Goal: Check status: Check status

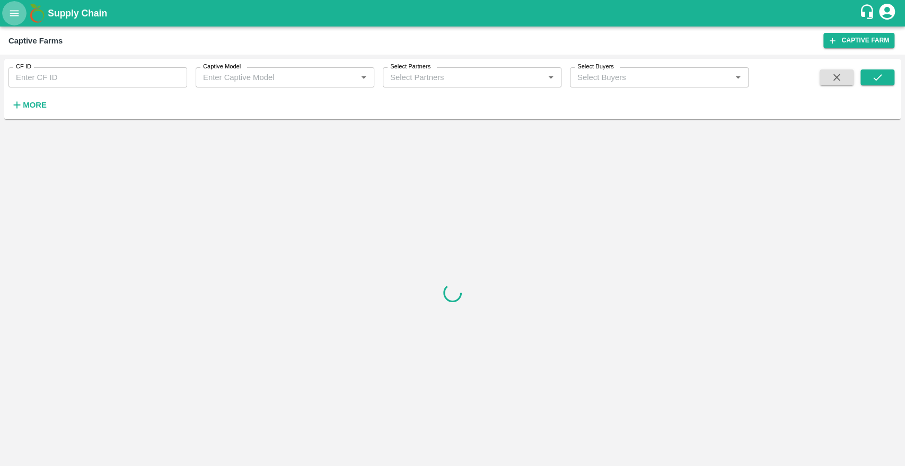
click at [18, 12] on icon "open drawer" at bounding box center [14, 13] width 12 height 12
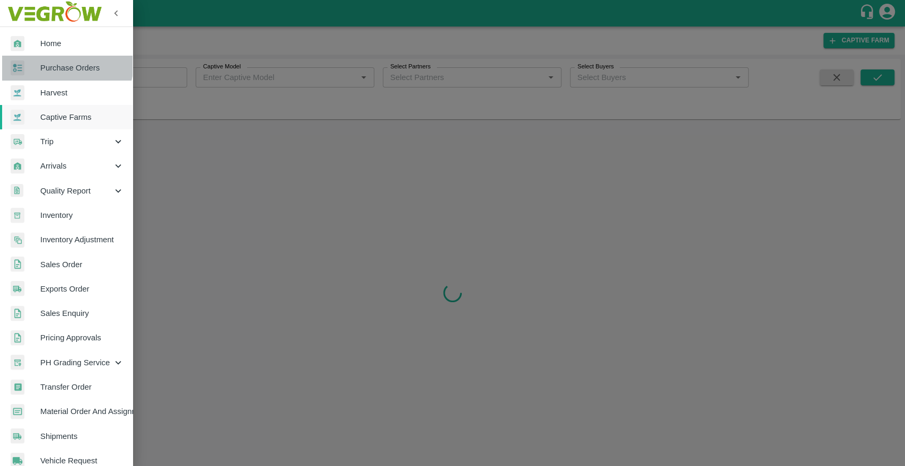
click at [58, 63] on span "Purchase Orders" at bounding box center [82, 68] width 84 height 12
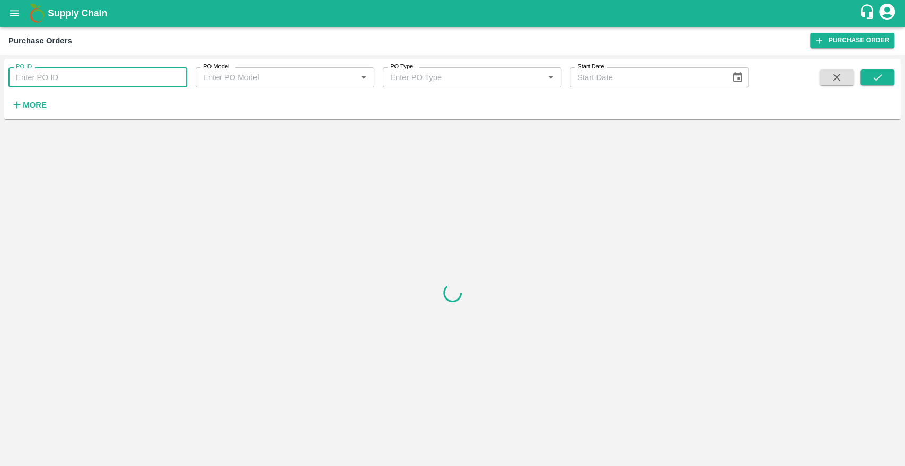
click at [59, 84] on input "PO ID" at bounding box center [97, 77] width 179 height 20
type input "145214"
click at [879, 79] on icon "submit" at bounding box center [877, 78] width 12 height 12
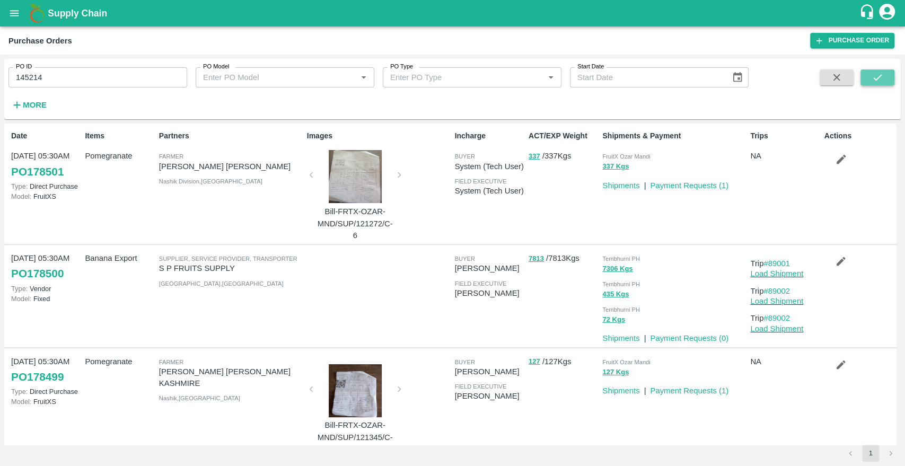
click at [877, 77] on icon "submit" at bounding box center [877, 78] width 12 height 12
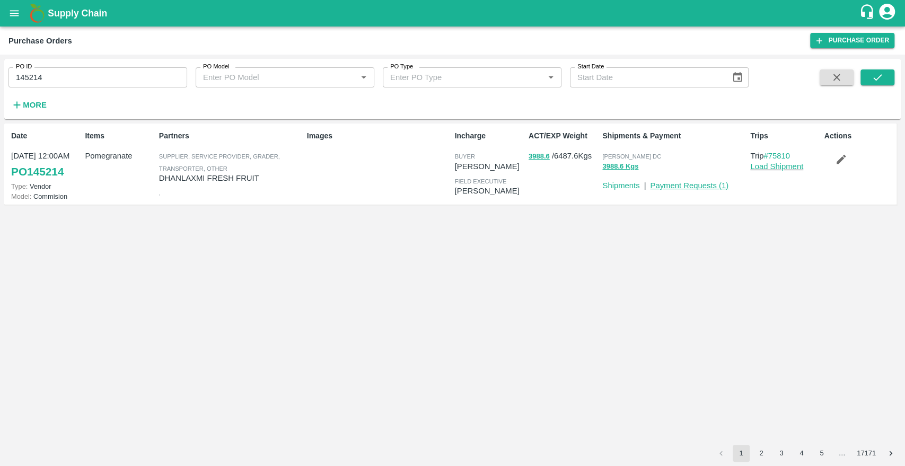
click at [666, 190] on link "Payment Requests ( 1 )" at bounding box center [689, 185] width 78 height 8
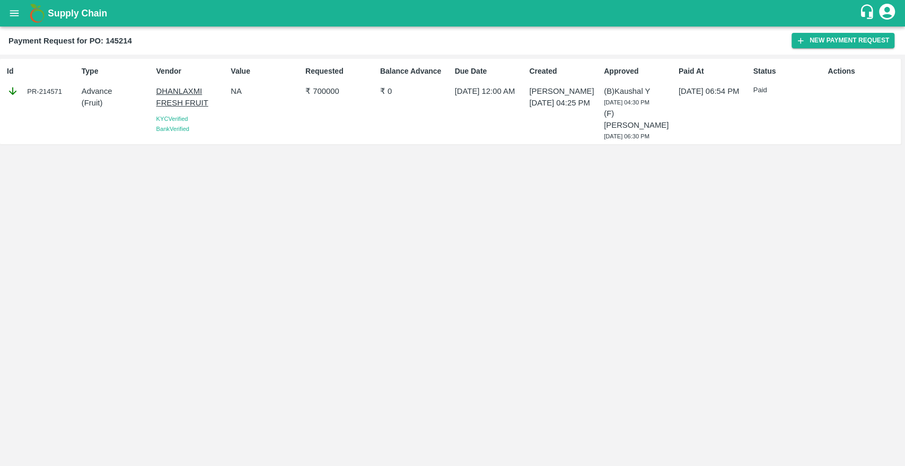
click at [169, 92] on p "DHANLAXMI FRESH FRUIT" at bounding box center [191, 97] width 70 height 24
click at [47, 94] on div "PR-214571" at bounding box center [42, 91] width 70 height 12
copy div "214571"
click at [317, 92] on p "₹ 700000" at bounding box center [340, 91] width 70 height 12
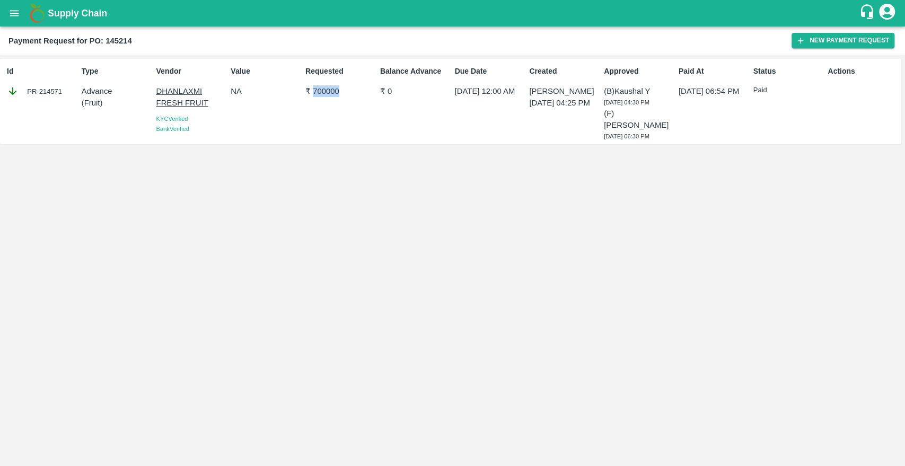
click at [317, 92] on p "₹ 700000" at bounding box center [340, 91] width 70 height 12
click at [7, 15] on button "open drawer" at bounding box center [14, 13] width 24 height 24
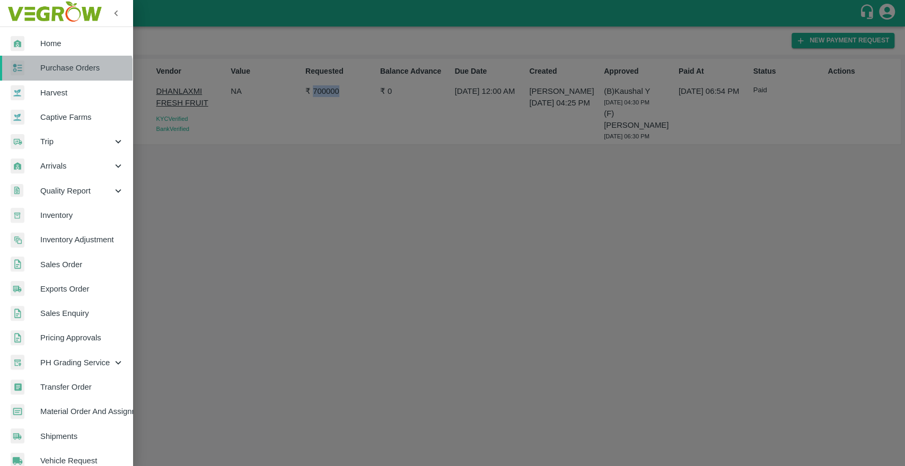
click at [56, 75] on link "Purchase Orders" at bounding box center [66, 68] width 132 height 24
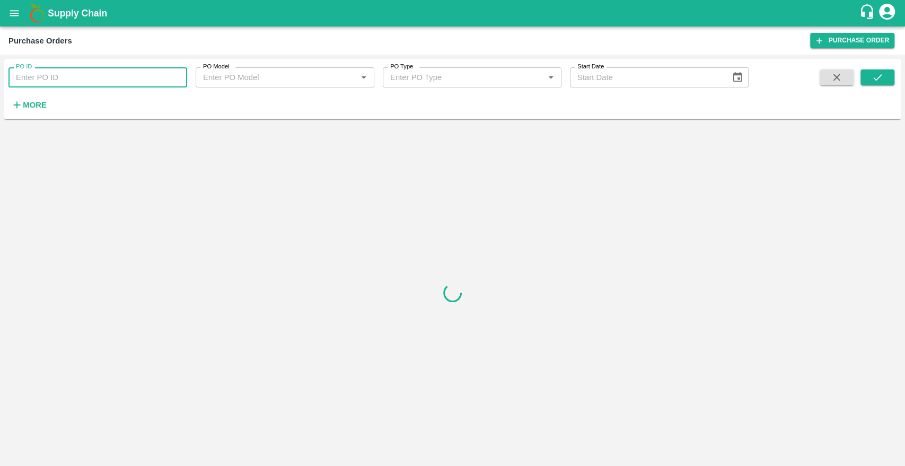
click at [47, 80] on input "PO ID" at bounding box center [97, 77] width 179 height 20
type input "143855"
click at [873, 84] on button "submit" at bounding box center [877, 77] width 34 height 16
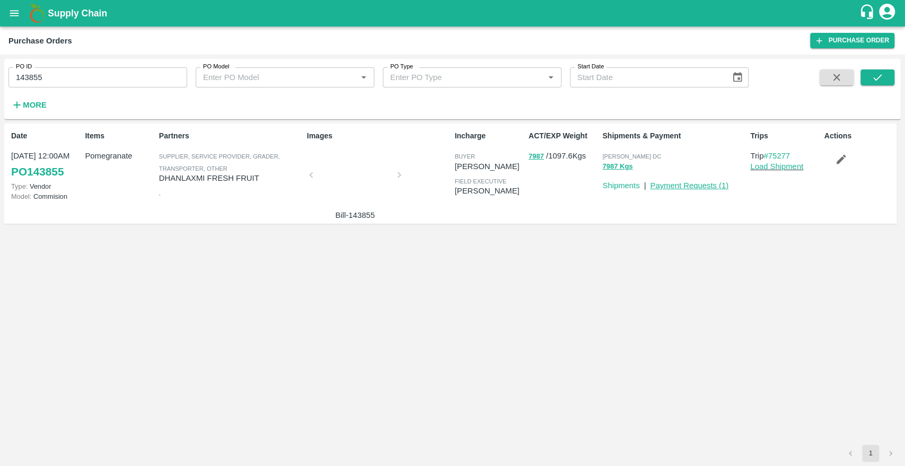
click at [668, 185] on link "Payment Requests ( 1 )" at bounding box center [689, 185] width 78 height 8
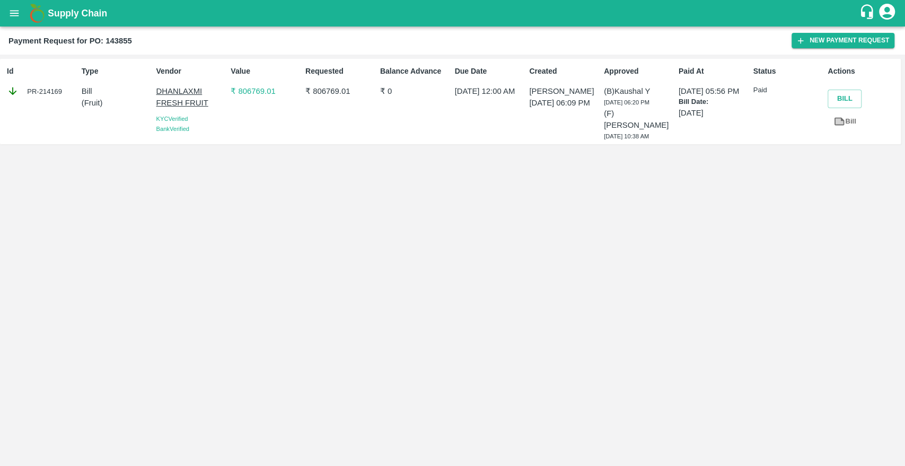
click at [245, 91] on p "₹ 806769.01" at bounding box center [266, 91] width 70 height 12
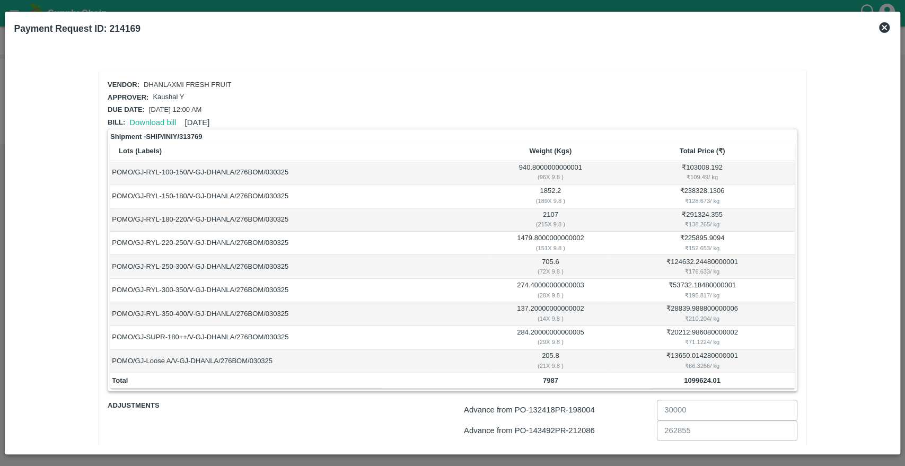
scroll to position [83, 0]
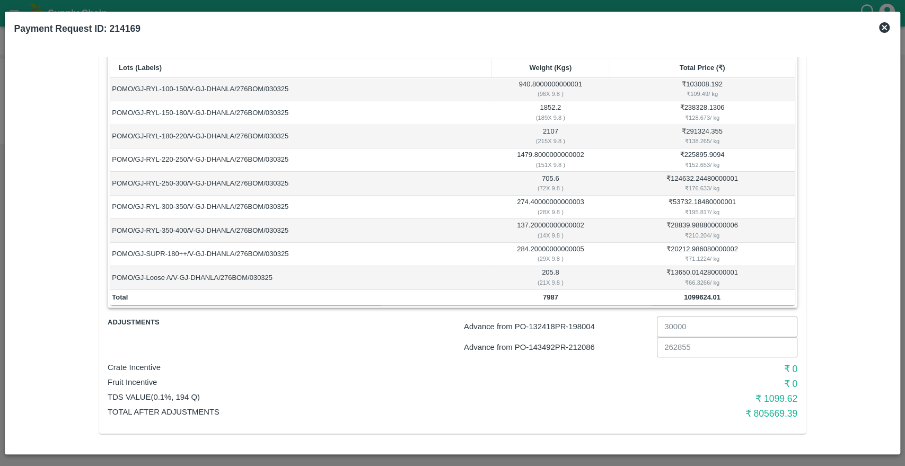
click at [884, 25] on icon at bounding box center [884, 27] width 11 height 11
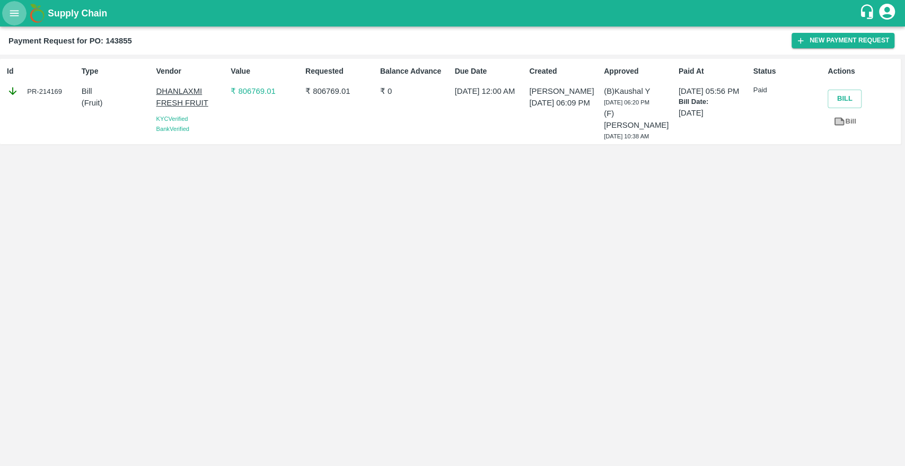
click at [13, 19] on icon "open drawer" at bounding box center [14, 13] width 12 height 12
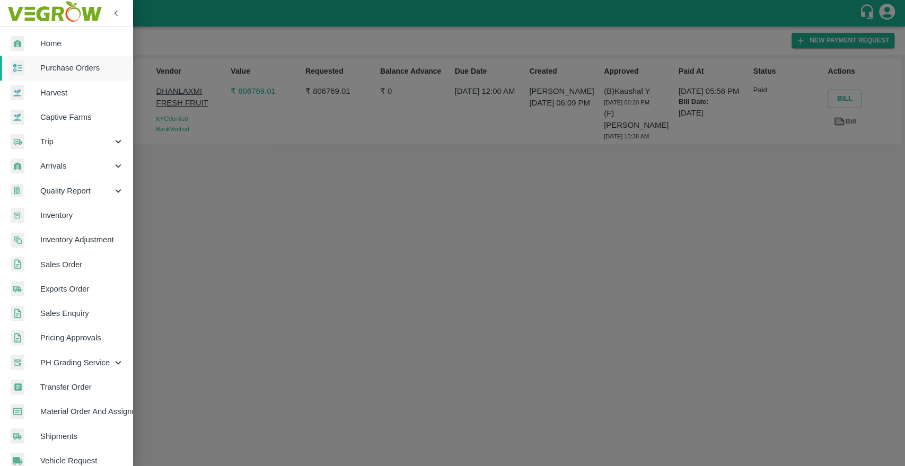
click at [45, 67] on span "Purchase Orders" at bounding box center [82, 68] width 84 height 12
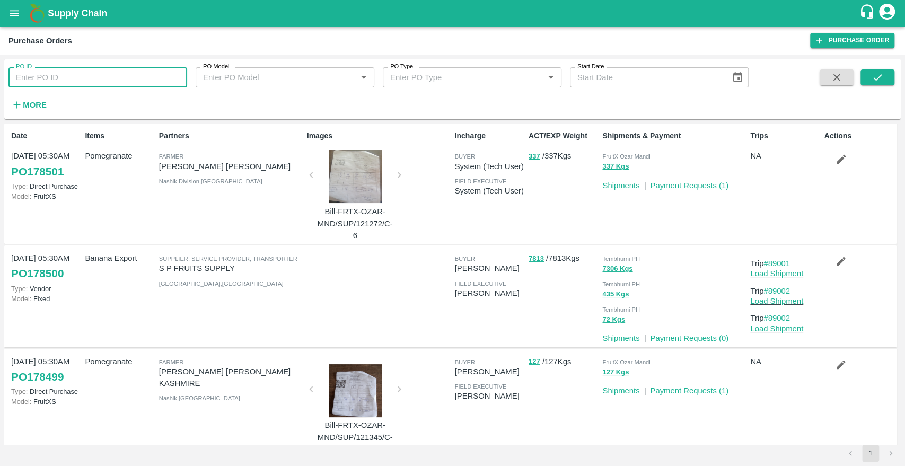
click at [105, 74] on input "PO ID" at bounding box center [97, 77] width 179 height 20
paste input "144157"
type input "144157"
click at [884, 72] on button "submit" at bounding box center [877, 77] width 34 height 16
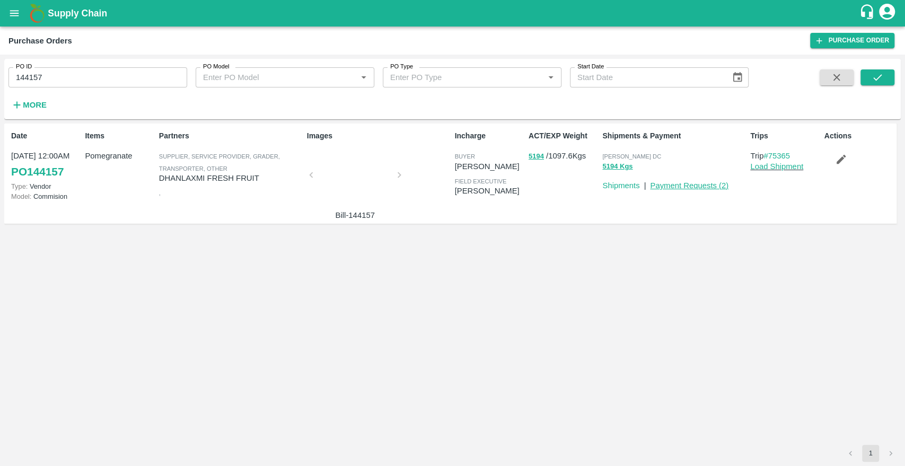
click at [674, 189] on link "Payment Requests ( 2 )" at bounding box center [689, 185] width 78 height 8
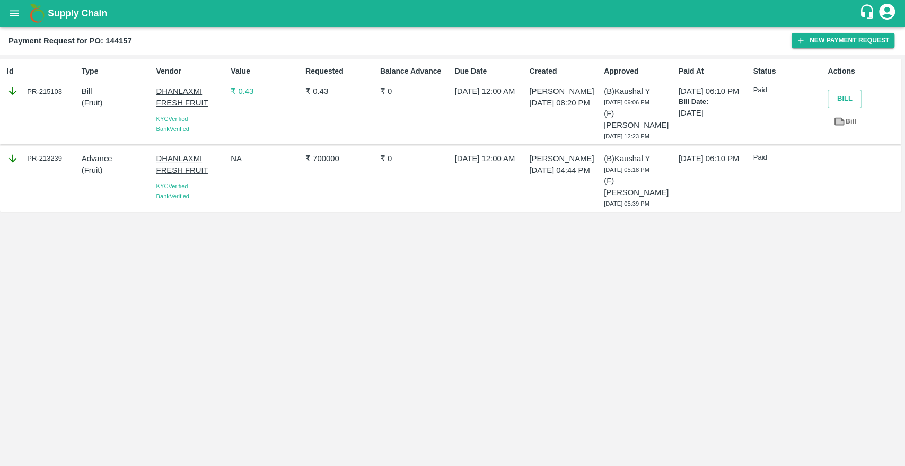
click at [243, 90] on p "₹ 0.43" at bounding box center [266, 91] width 70 height 12
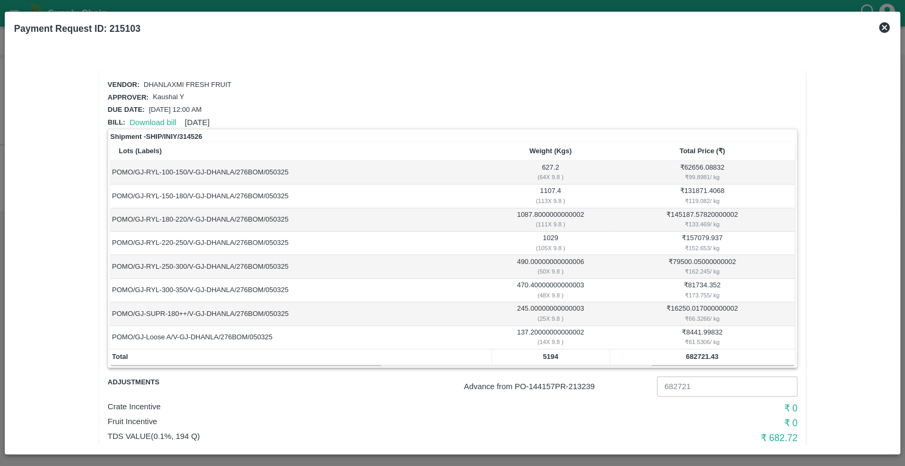
scroll to position [39, 0]
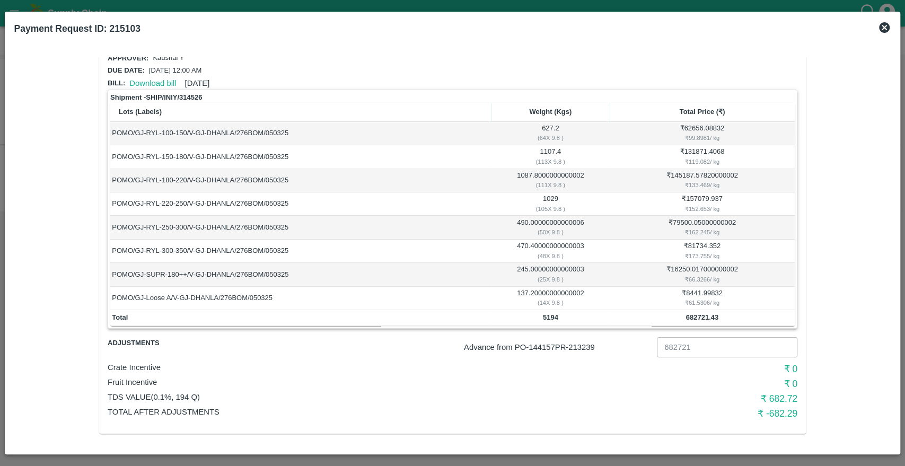
click at [884, 29] on icon at bounding box center [884, 27] width 11 height 11
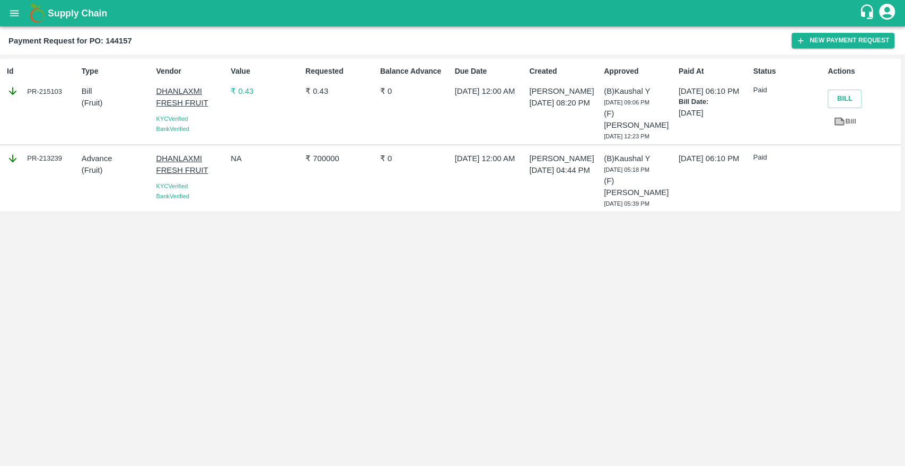
drag, startPoint x: 24, startPoint y: 22, endPoint x: 15, endPoint y: 15, distance: 11.3
click at [15, 15] on div "Supply Chain" at bounding box center [452, 13] width 905 height 26
click at [15, 15] on icon "open drawer" at bounding box center [14, 13] width 12 height 12
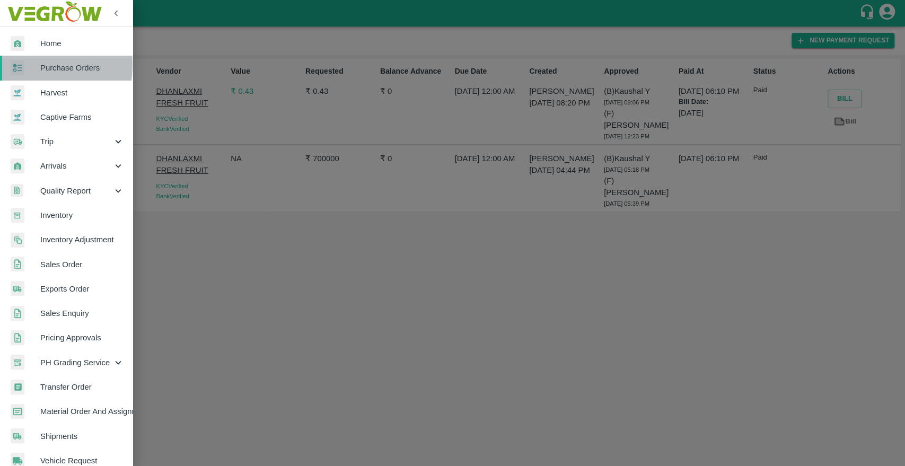
click at [33, 65] on div at bounding box center [26, 67] width 30 height 15
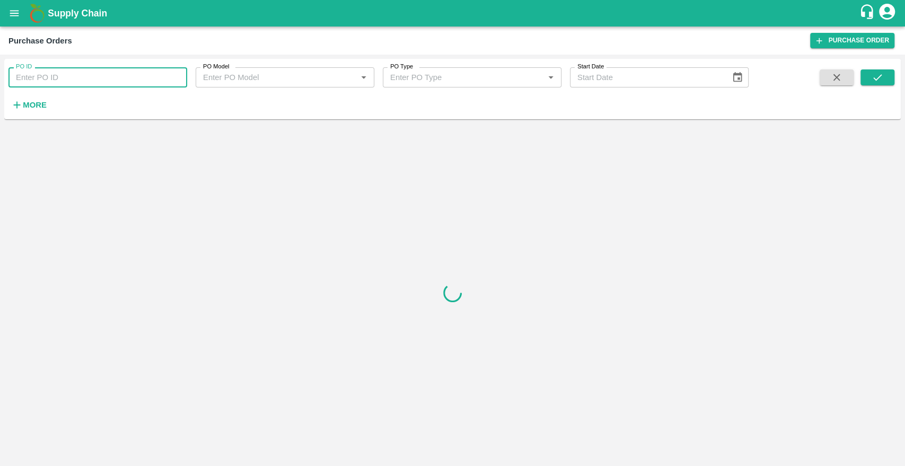
click at [57, 75] on input "PO ID" at bounding box center [97, 77] width 179 height 20
paste input "145201"
type input "145201"
click at [871, 79] on icon "submit" at bounding box center [877, 78] width 12 height 12
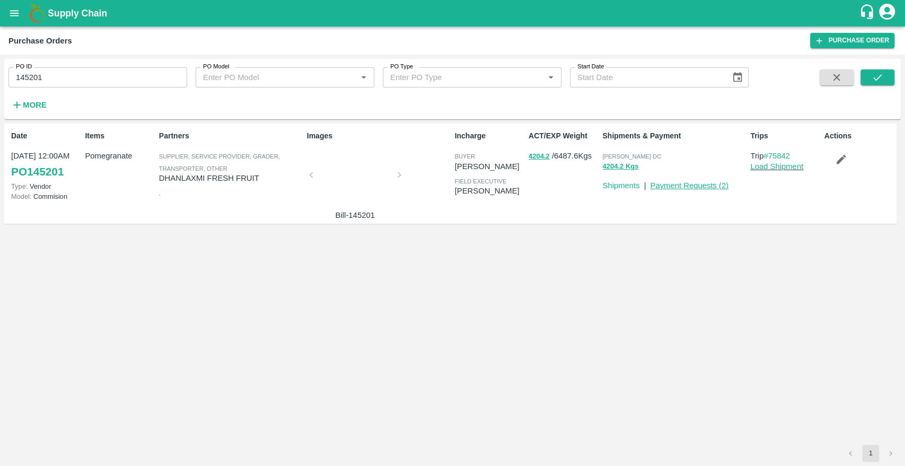
click at [703, 185] on link "Payment Requests ( 2 )" at bounding box center [689, 185] width 78 height 8
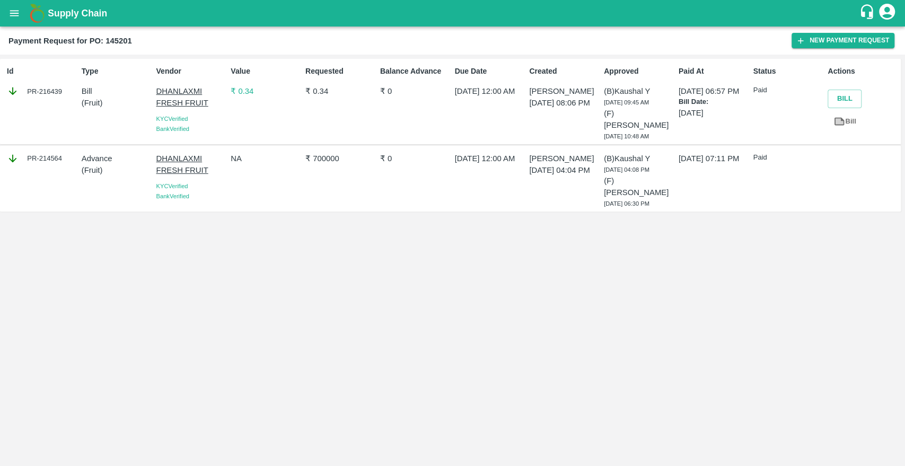
click at [703, 185] on div "[DATE] 07:11 PM" at bounding box center [711, 178] width 75 height 60
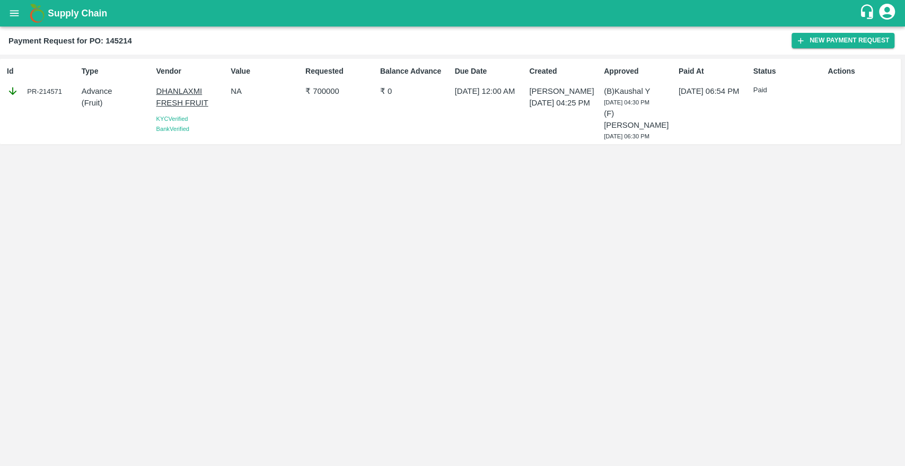
click at [55, 112] on div "Id PR-214571" at bounding box center [40, 101] width 75 height 80
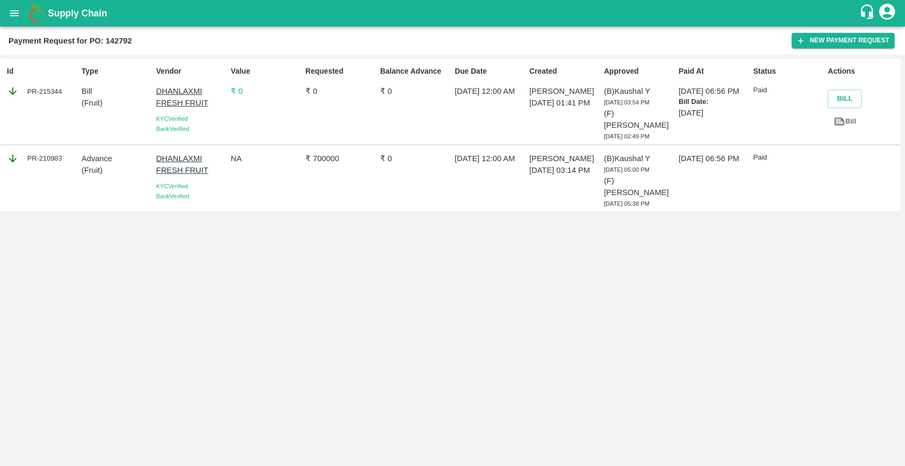
click at [236, 92] on p "₹ 0" at bounding box center [266, 91] width 70 height 12
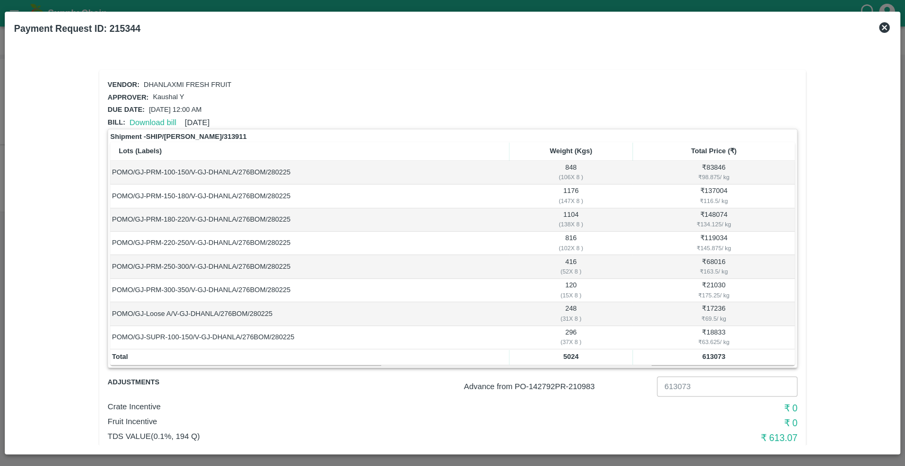
scroll to position [39, 0]
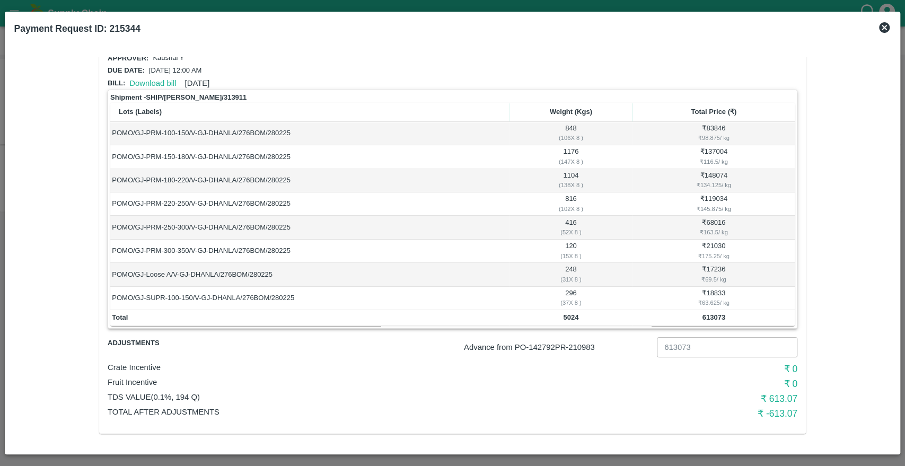
click at [884, 23] on icon at bounding box center [884, 27] width 11 height 11
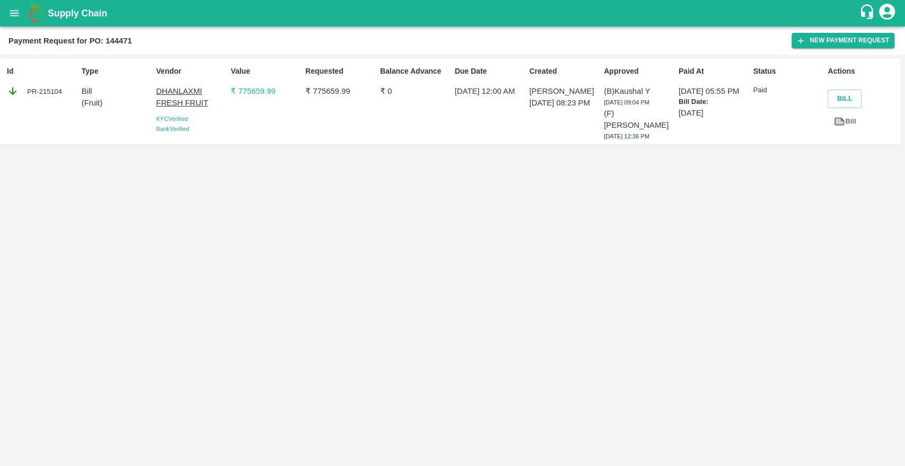
click at [252, 93] on p "₹ 775659.99" at bounding box center [266, 91] width 70 height 12
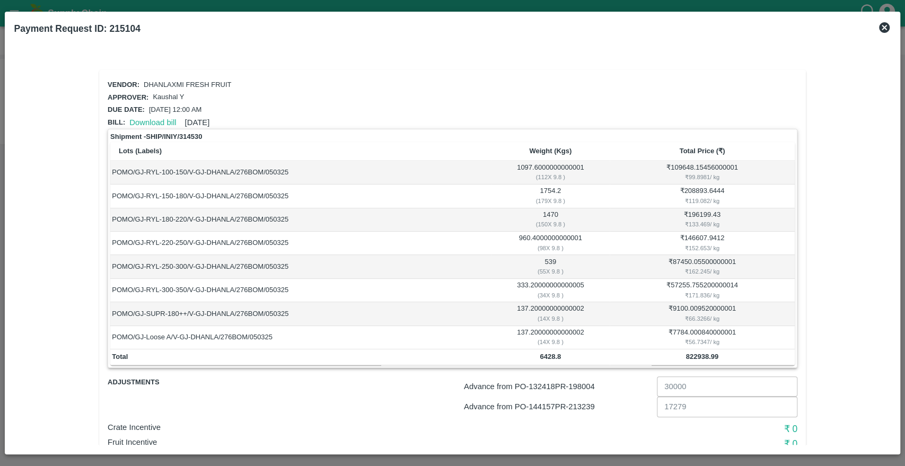
scroll to position [60, 0]
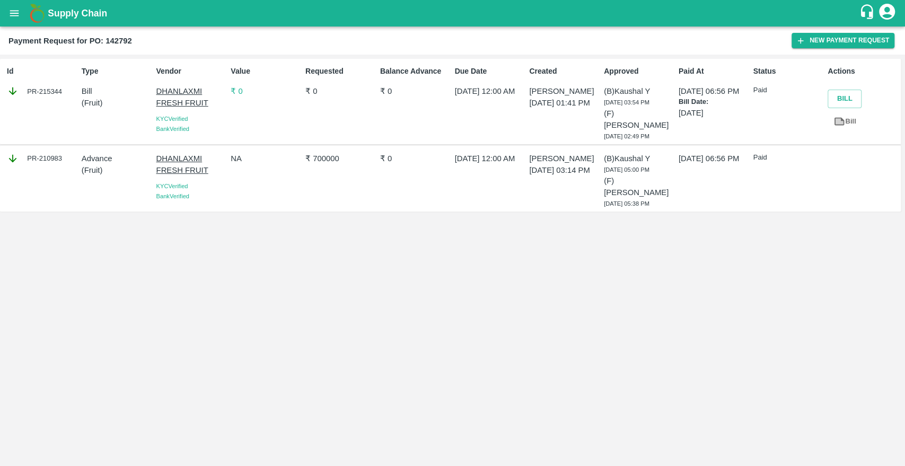
click at [238, 91] on p "₹ 0" at bounding box center [266, 91] width 70 height 12
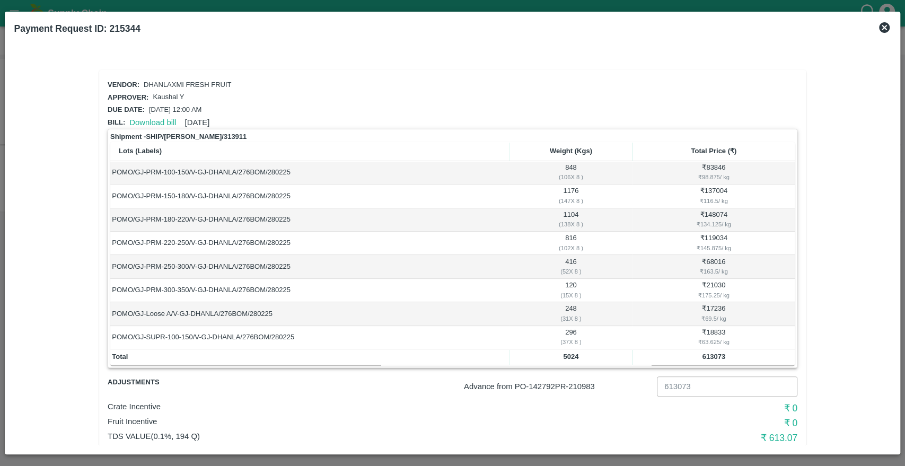
scroll to position [39, 0]
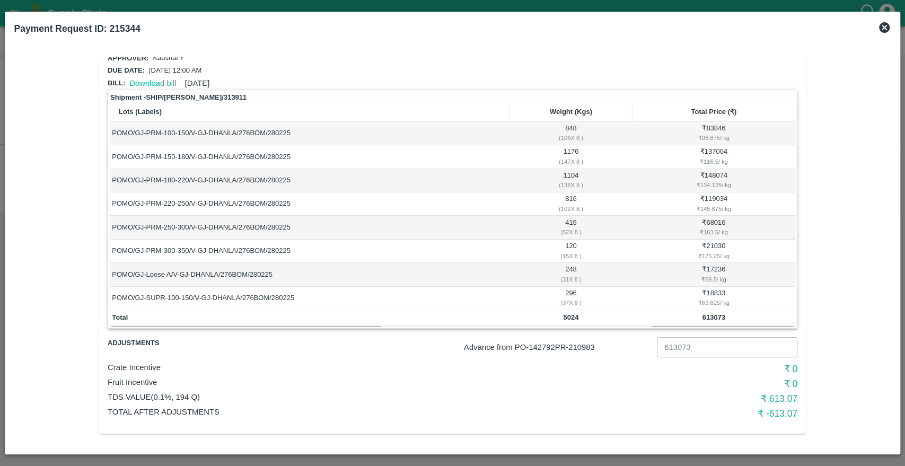
click at [885, 26] on icon at bounding box center [884, 27] width 13 height 13
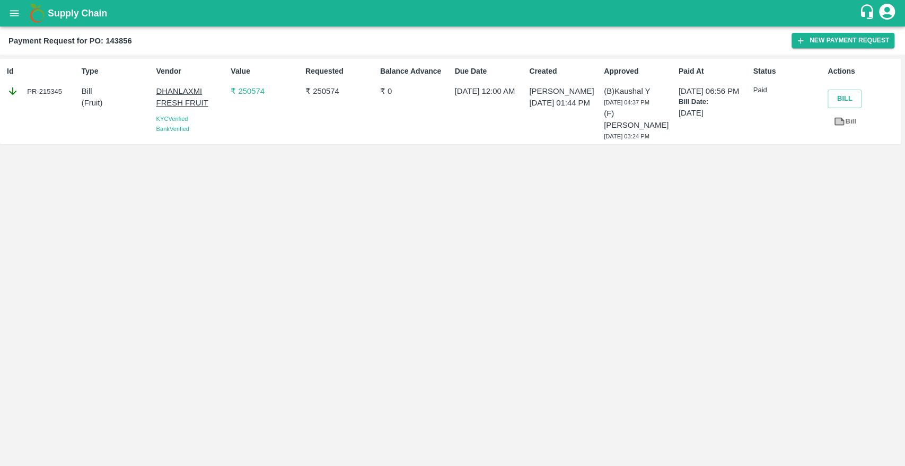
click at [252, 93] on p "₹ 250574" at bounding box center [266, 91] width 70 height 12
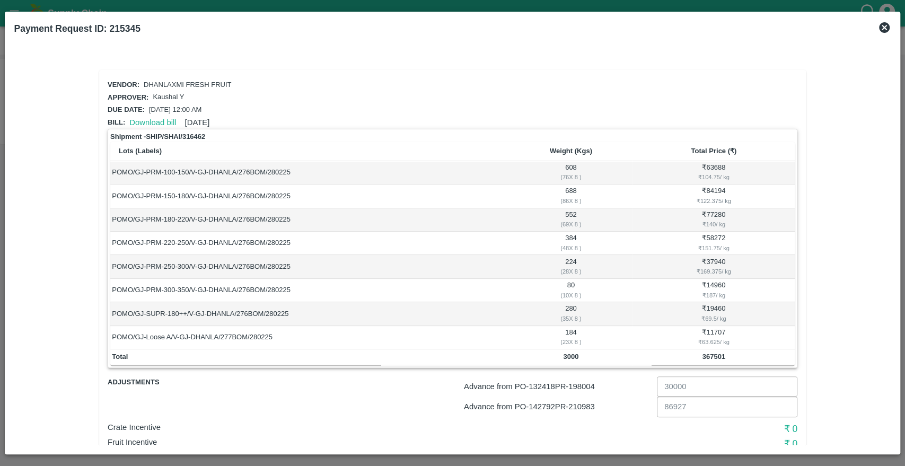
scroll to position [60, 0]
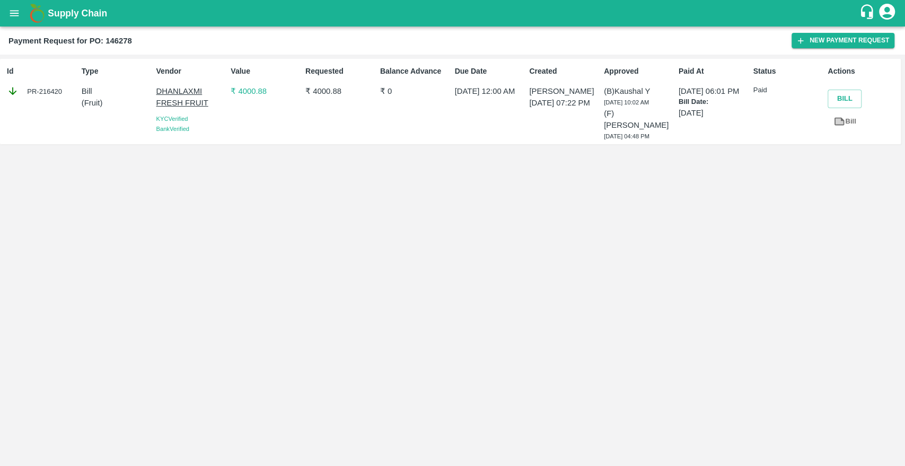
click at [241, 91] on p "₹ 4000.88" at bounding box center [266, 91] width 70 height 12
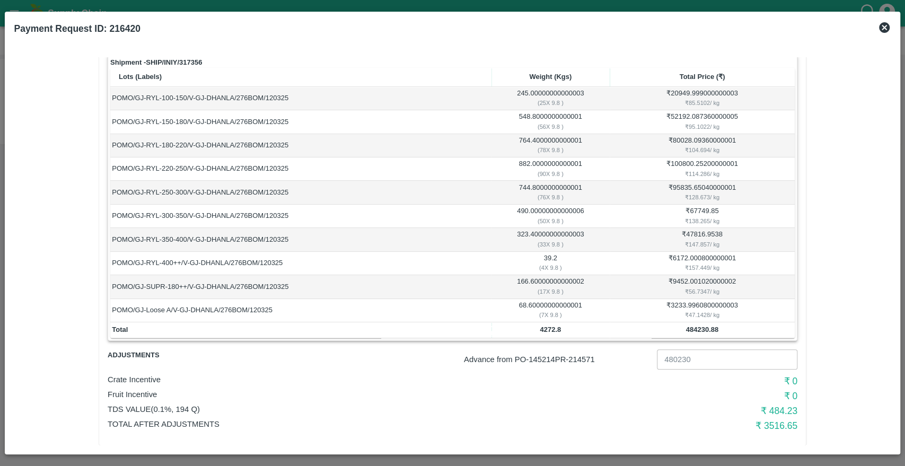
scroll to position [86, 0]
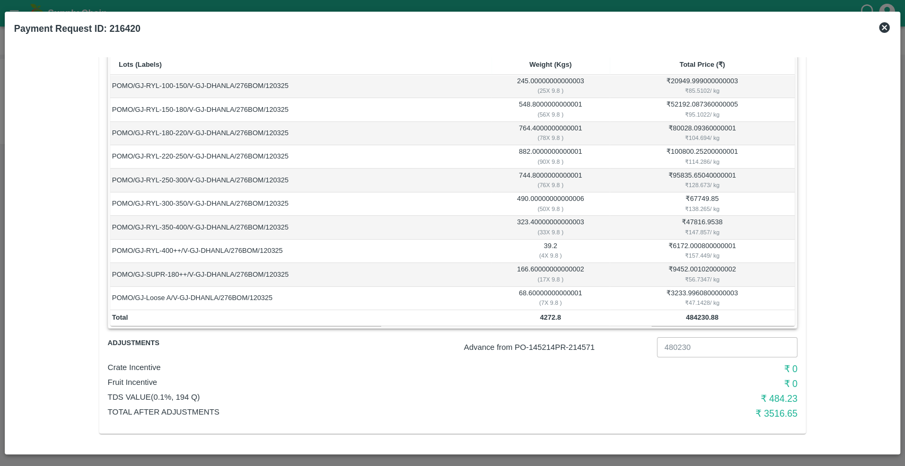
click at [884, 29] on icon at bounding box center [884, 27] width 11 height 11
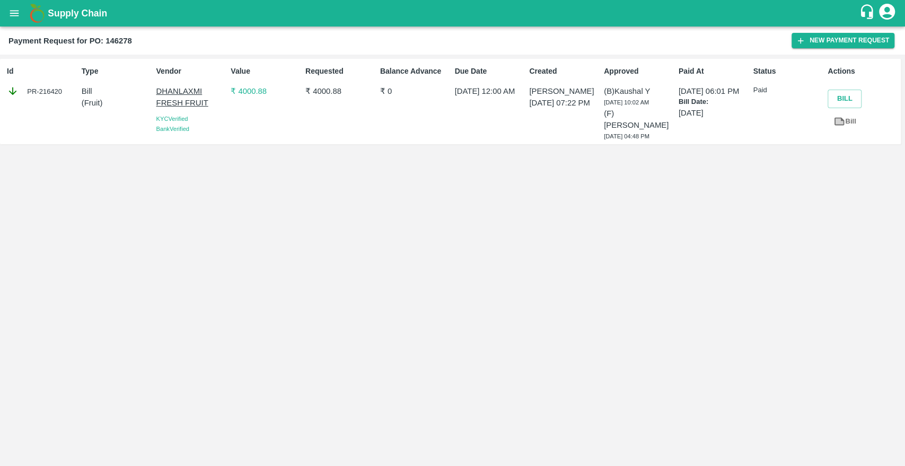
click at [127, 40] on b "Payment Request for PO: 146278" at bounding box center [69, 41] width 123 height 8
copy b "146278"
